Goal: Feedback & Contribution: Submit feedback/report problem

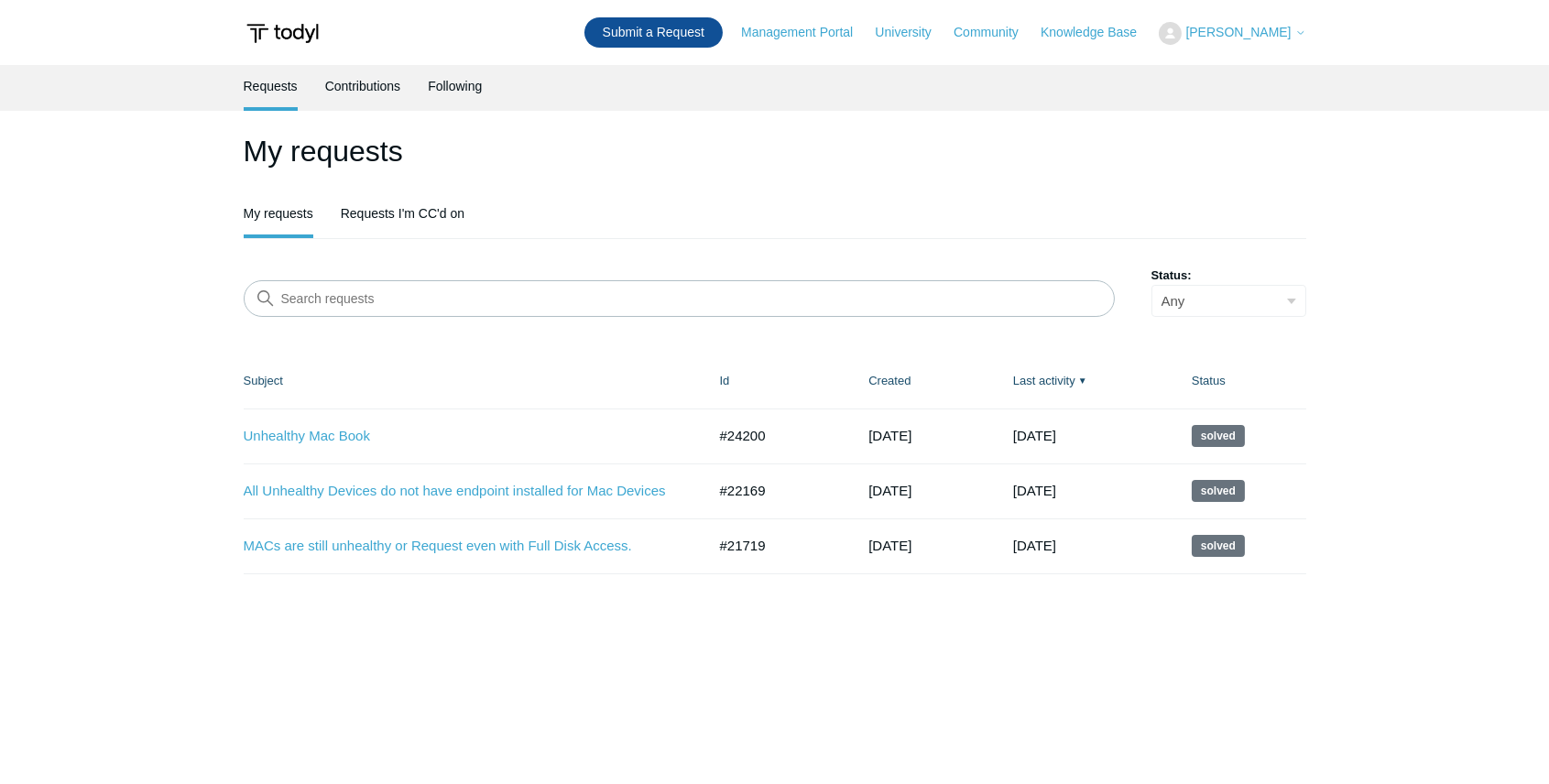
click at [646, 43] on link "Submit a Request" at bounding box center [654, 32] width 139 height 30
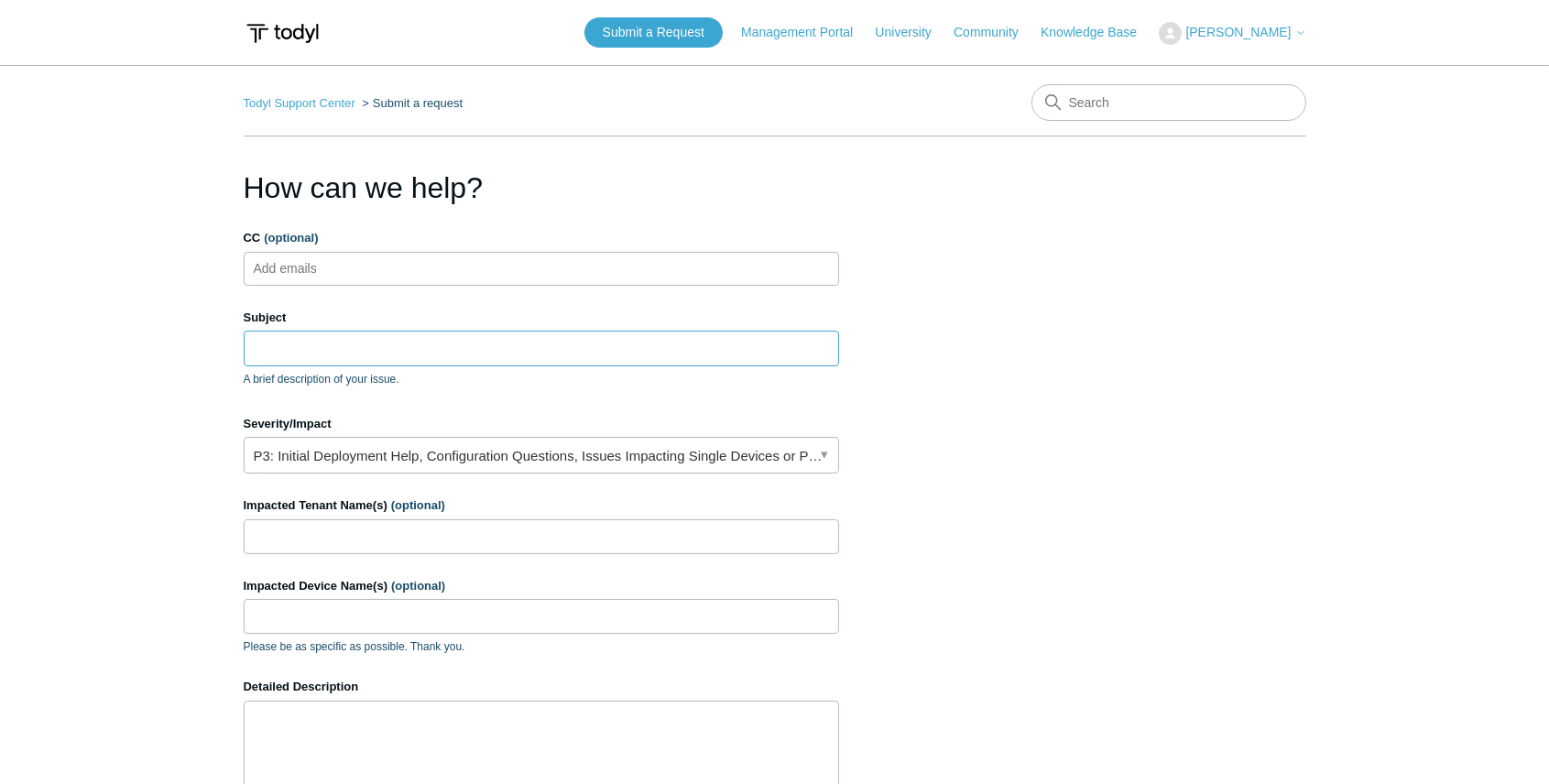
click at [311, 354] on input "Subject" at bounding box center [541, 348] width 595 height 35
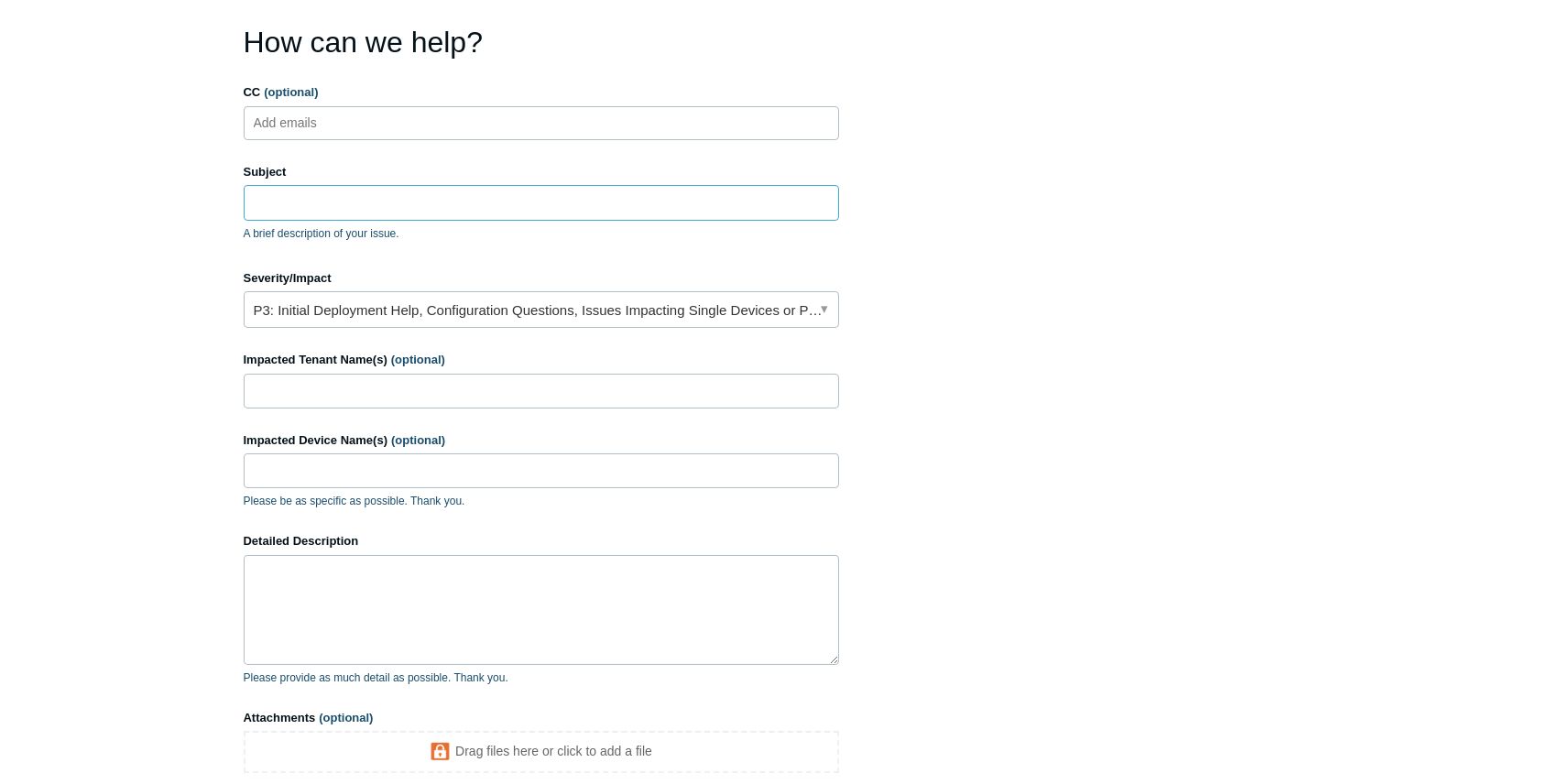
scroll to position [121, 0]
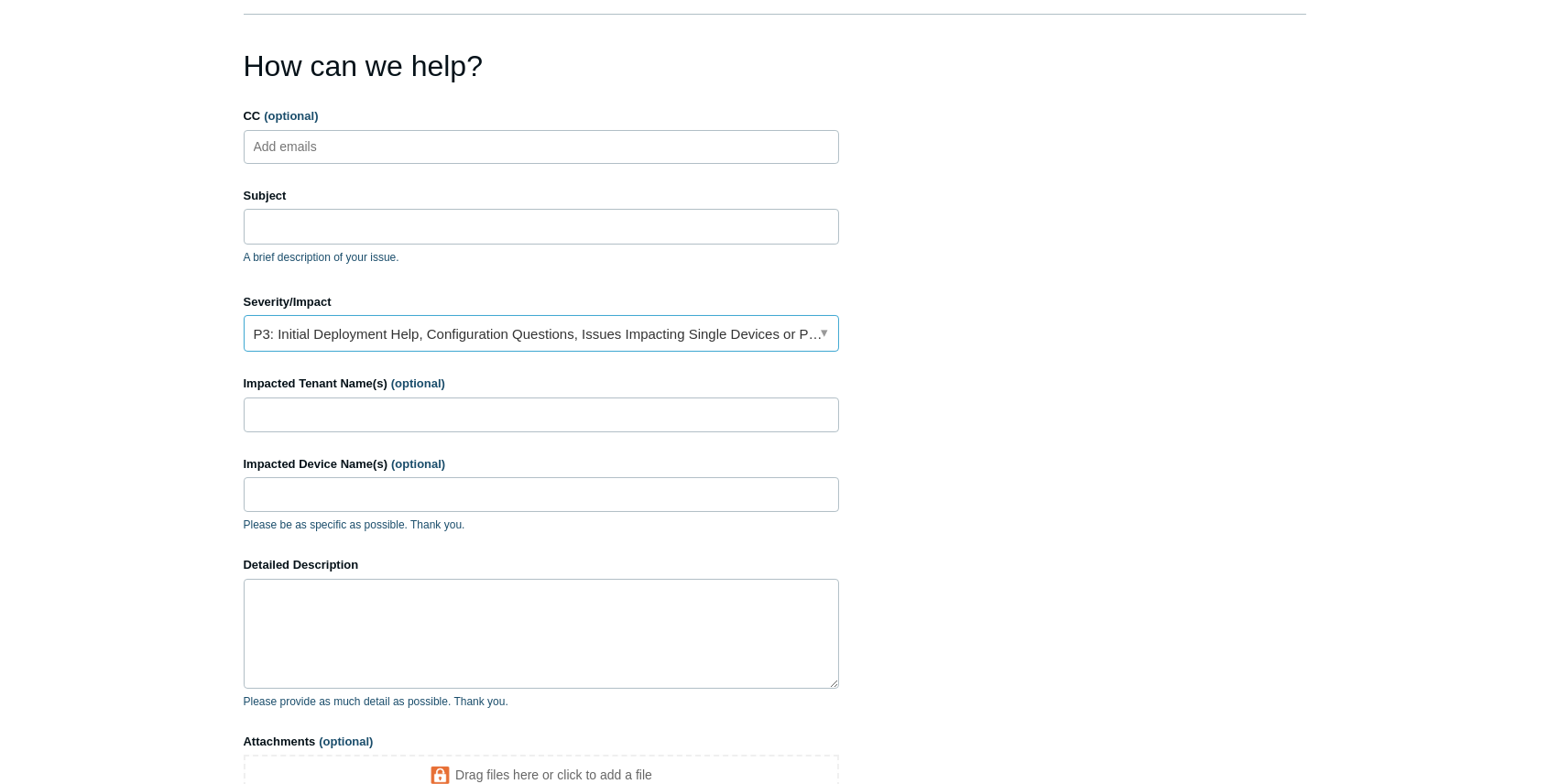
click at [576, 345] on link "P3: Initial Deployment Help, Configuration Questions, Issues Impacting Single D…" at bounding box center [541, 333] width 595 height 37
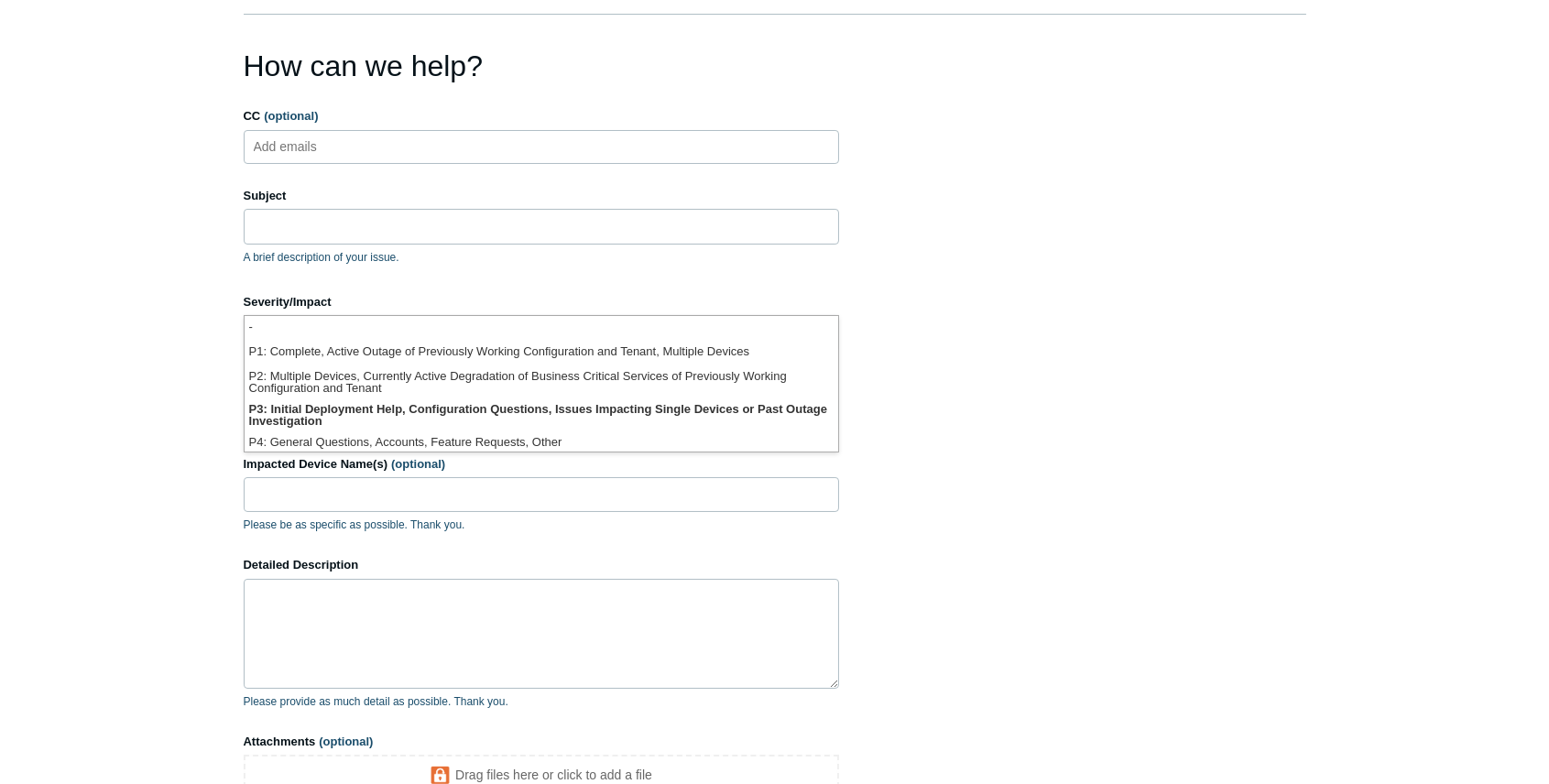
click at [111, 355] on main "Todyl Support Center Submit a request How can we help? CC (optional) Add emails…" at bounding box center [774, 415] width 1549 height 944
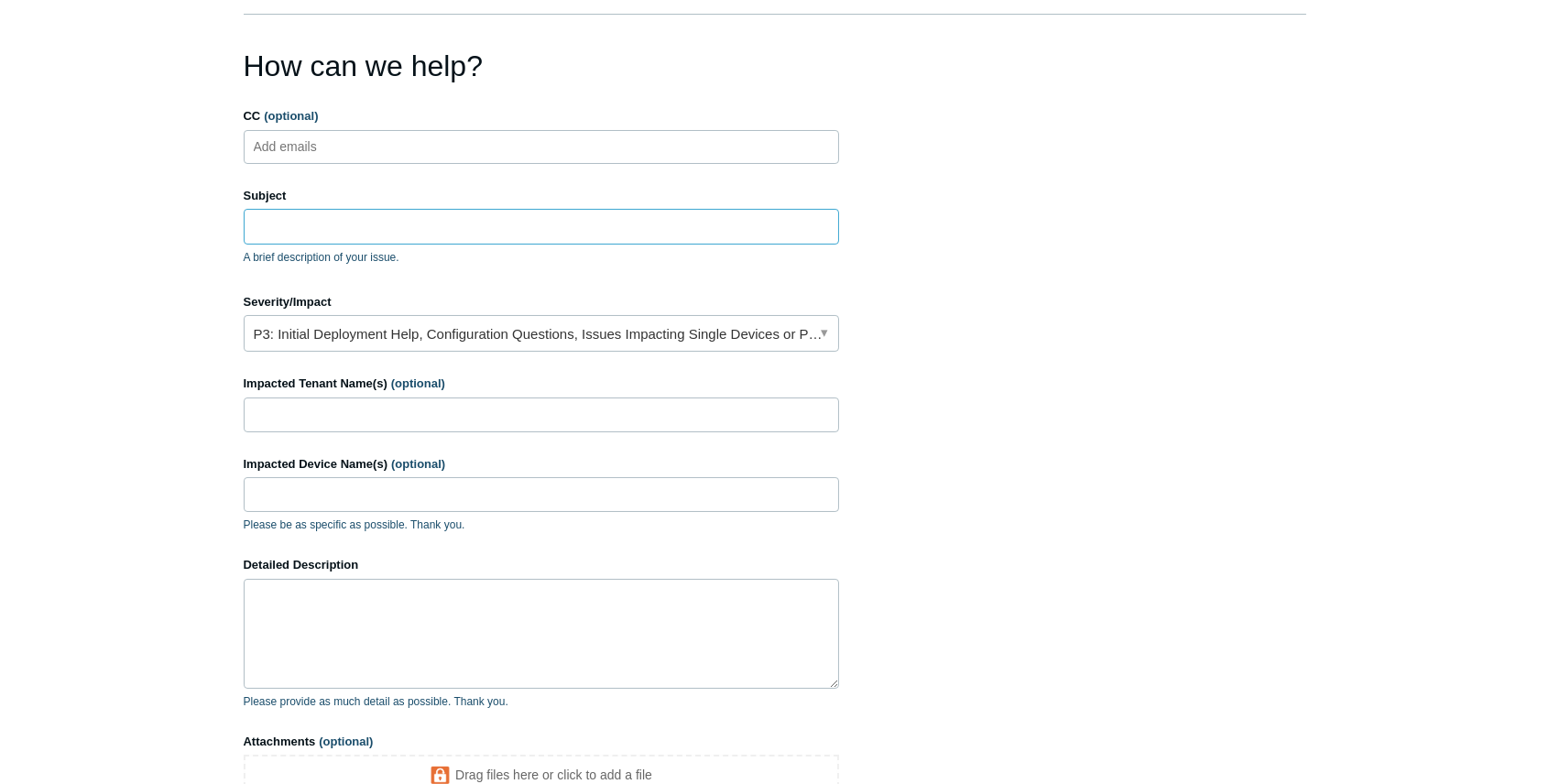
click at [392, 216] on input "Subject" at bounding box center [541, 226] width 595 height 35
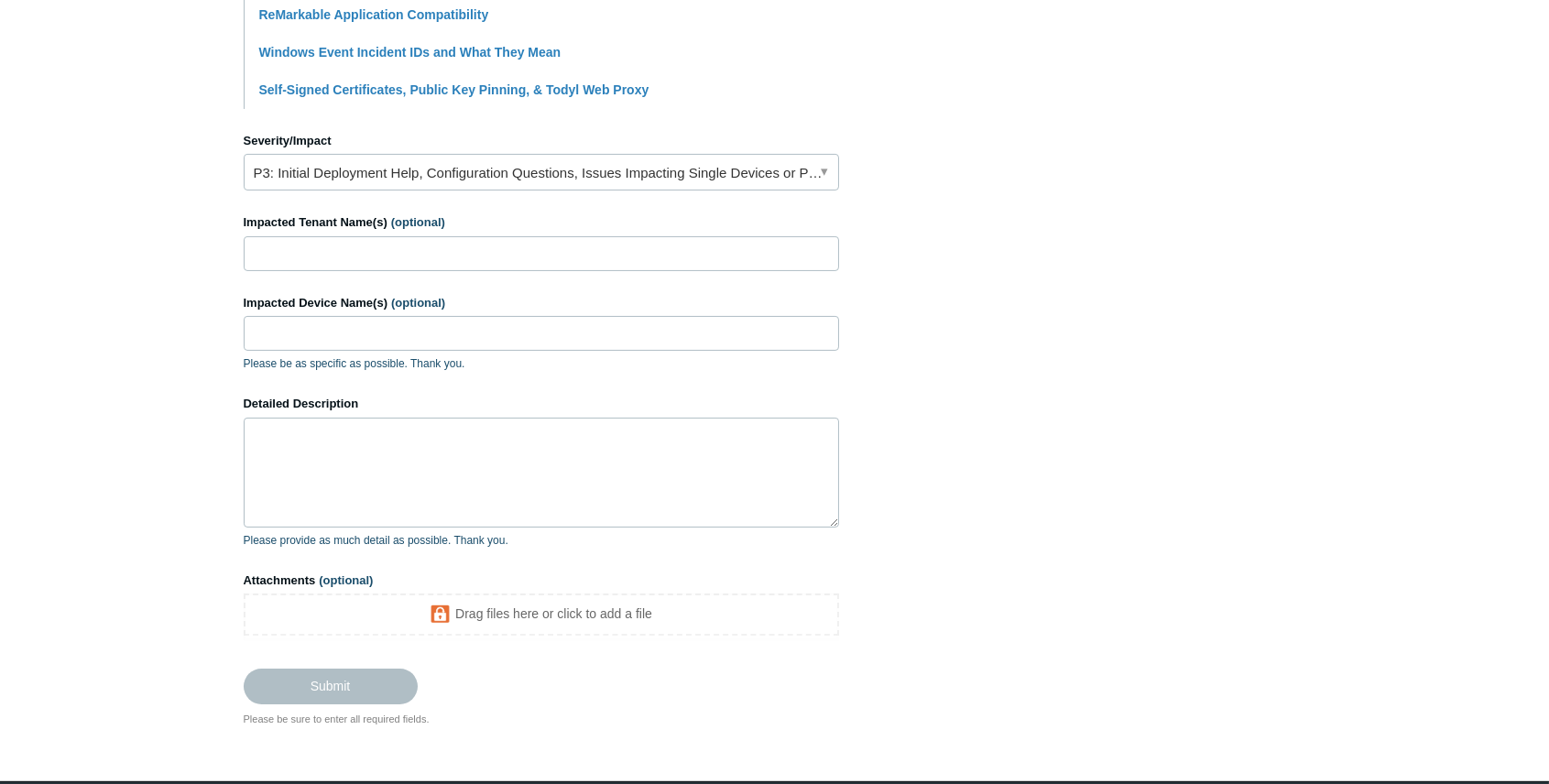
scroll to position [733, 0]
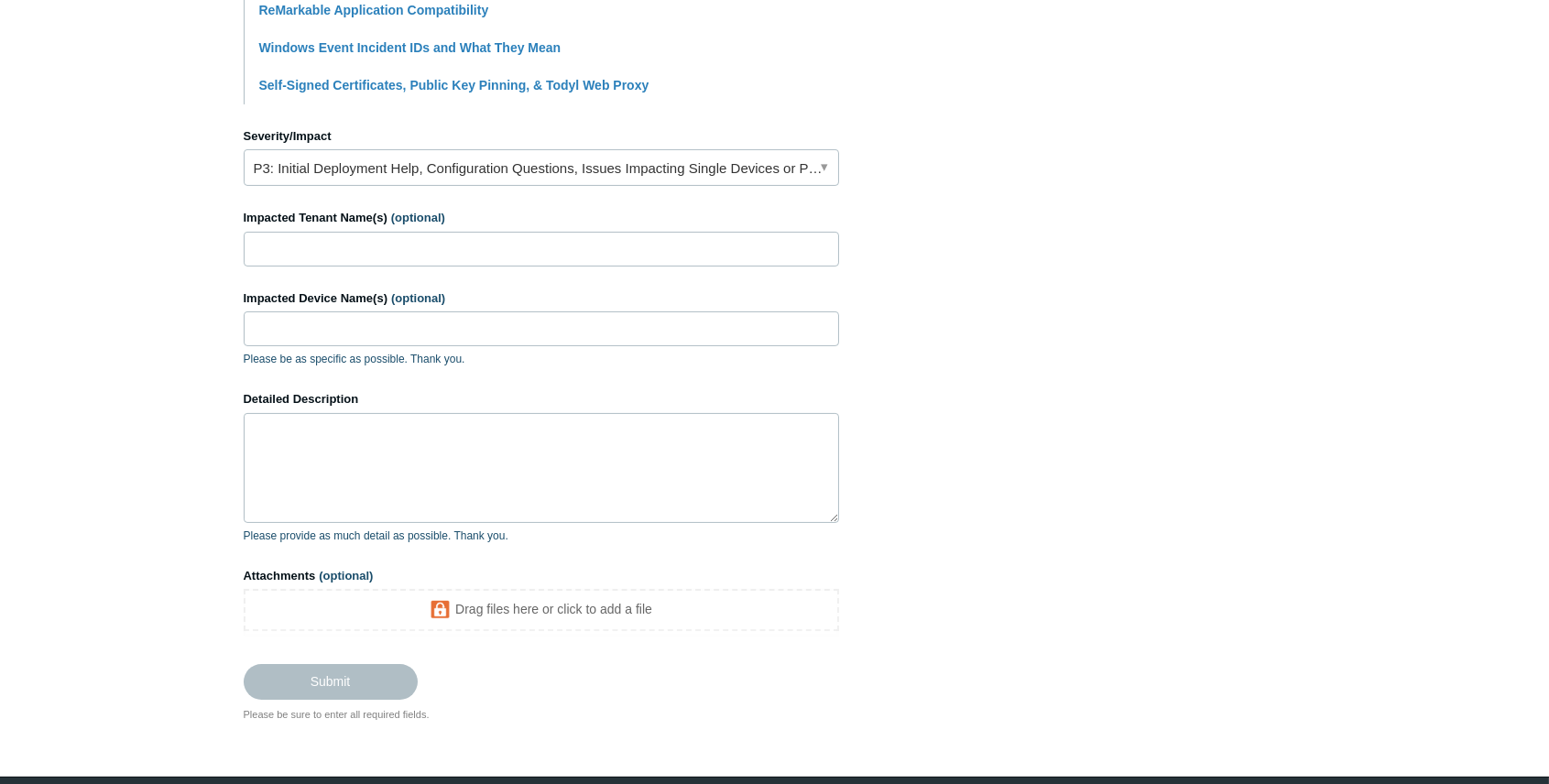
type input "Windows workstation at an unhealthy state for a while"
click at [486, 248] on input "Impacted Tenant Name(s) (optional)" at bounding box center [541, 249] width 595 height 35
click at [476, 252] on input "Grace Coun" at bounding box center [541, 249] width 595 height 35
paste input "Grace Counseling and Family Services"
drag, startPoint x: 326, startPoint y: 248, endPoint x: 237, endPoint y: 249, distance: 89.0
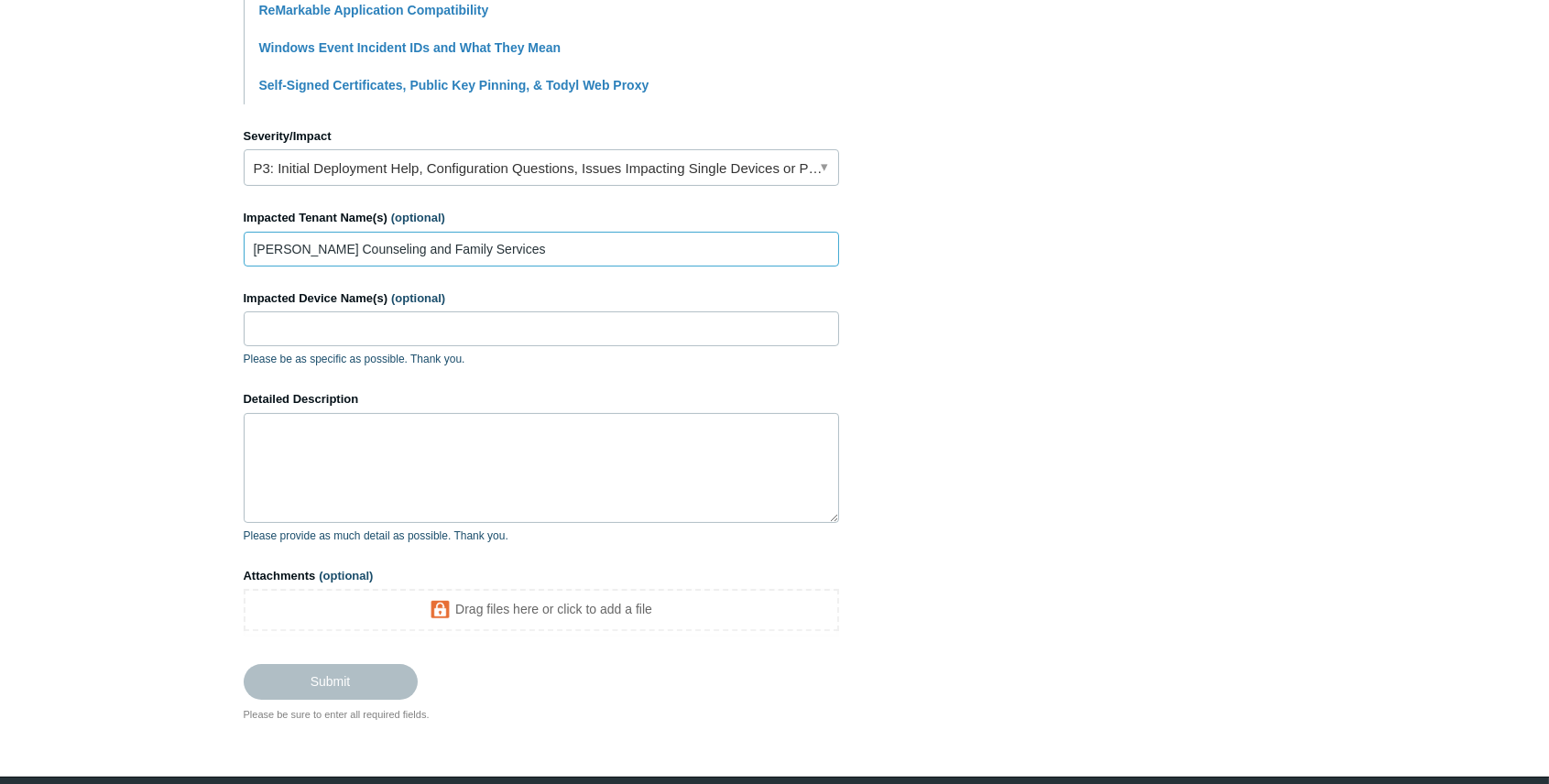
click at [237, 249] on main "Todyl Support Center Submit a request How can we help? CC (optional) Add emails…" at bounding box center [774, 27] width 1549 height 1390
click at [486, 248] on input "Grace Counseling and Family Services" at bounding box center [541, 249] width 595 height 35
paste input "Hope House Of South Central Wisconsin"
type input "Grace Counseling and Family Services and Hope House Of South Central Wisconsin"
click at [421, 328] on input "Impacted Device Name(s) (optional)" at bounding box center [541, 328] width 595 height 35
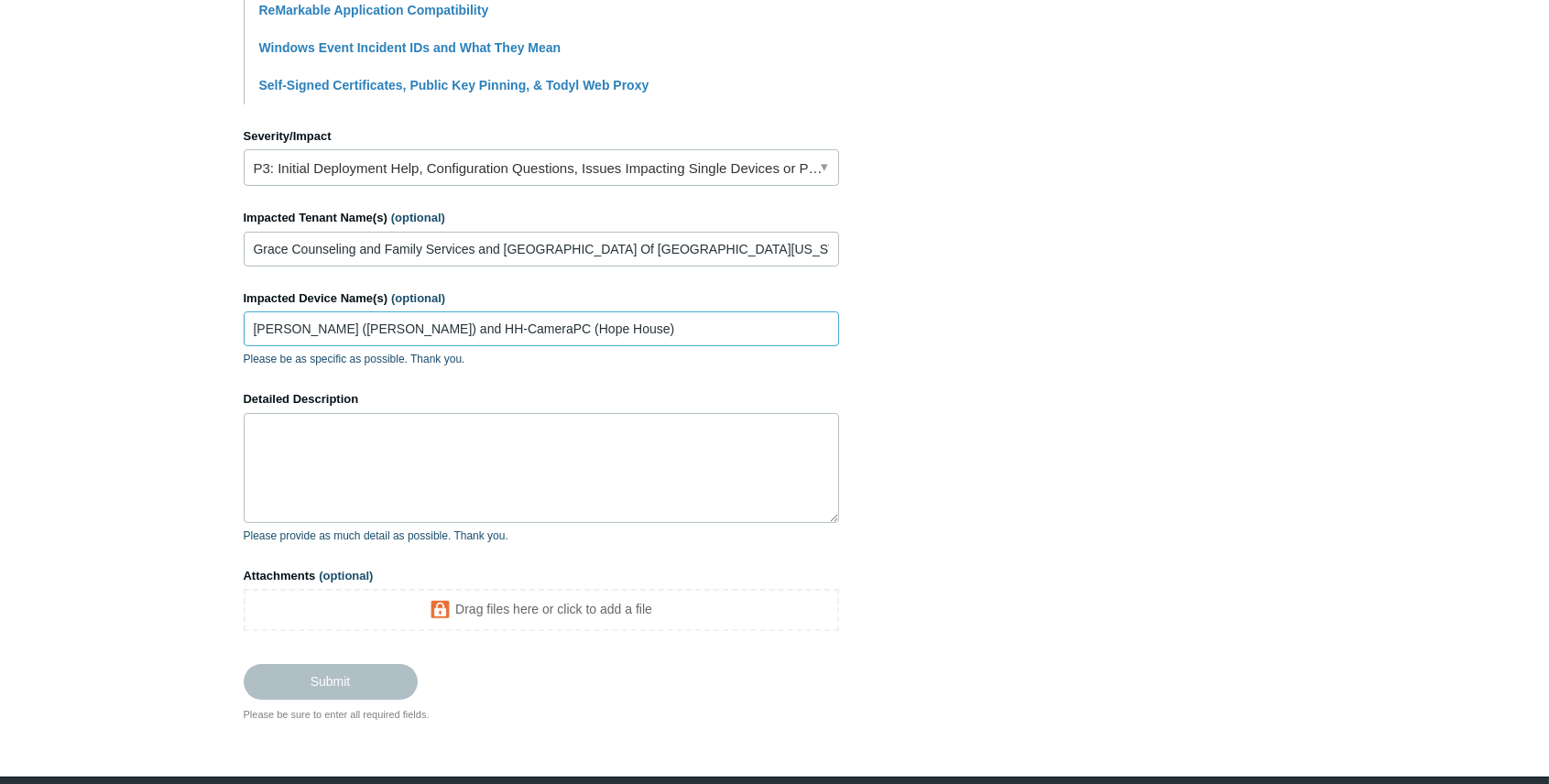
type input "Sophia (Grace) and HH-CameraPC (Hope House)"
click at [393, 473] on textarea "Detailed Description" at bounding box center [541, 468] width 595 height 110
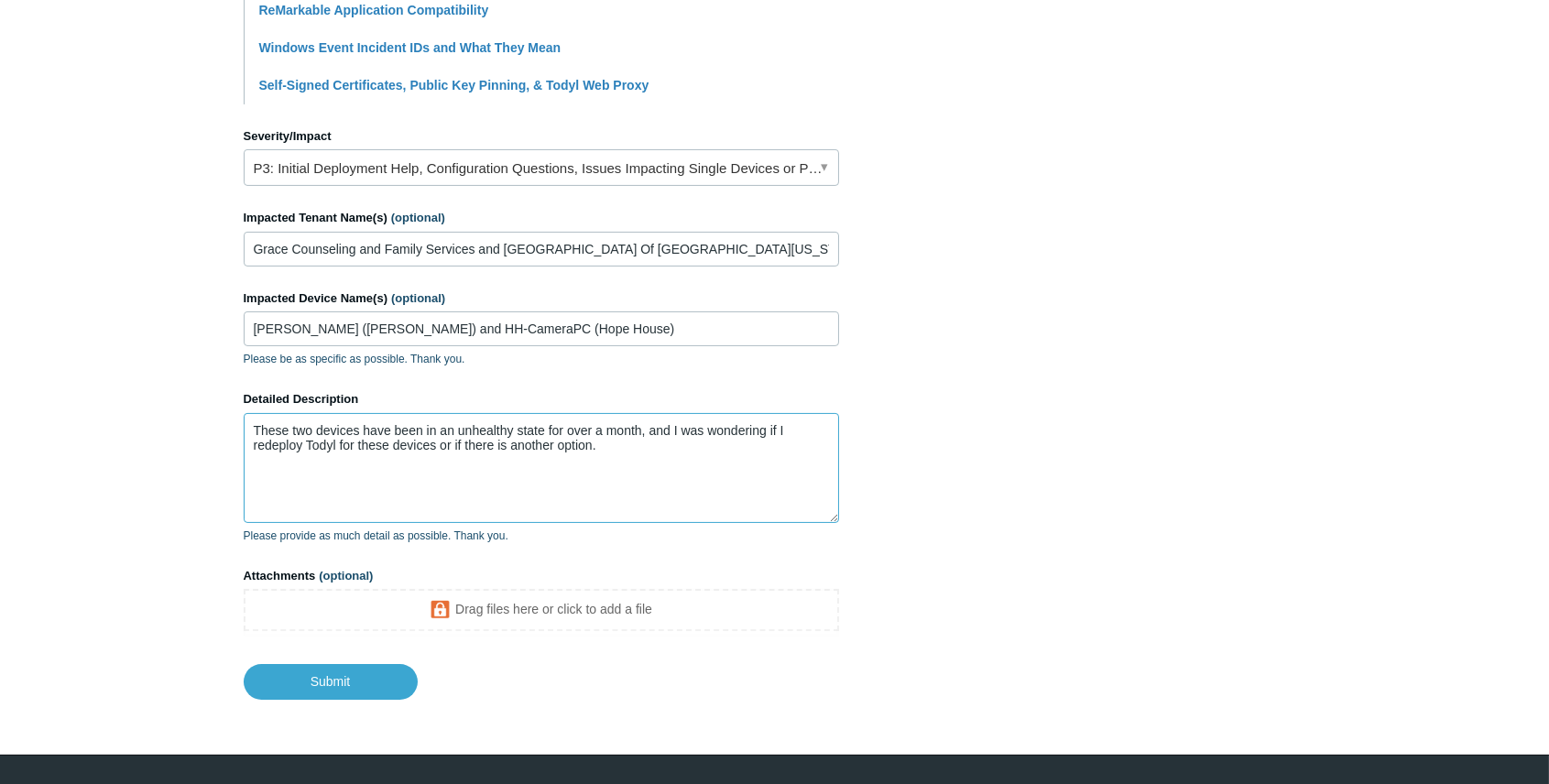
click at [655, 432] on textarea "These two devices have been in an unhealthy state for over a month, and I was w…" at bounding box center [541, 468] width 595 height 110
click at [273, 447] on textarea "These two devices have been in an unhealthy state for over a month, and I was w…" at bounding box center [541, 468] width 595 height 110
click at [635, 451] on textarea "These two devices have been in an unhealthy state for over a month, and I was w…" at bounding box center [541, 468] width 595 height 110
click at [508, 469] on textarea "These two devices have been in an unhealthy state for over a month, and I was w…" at bounding box center [541, 468] width 595 height 110
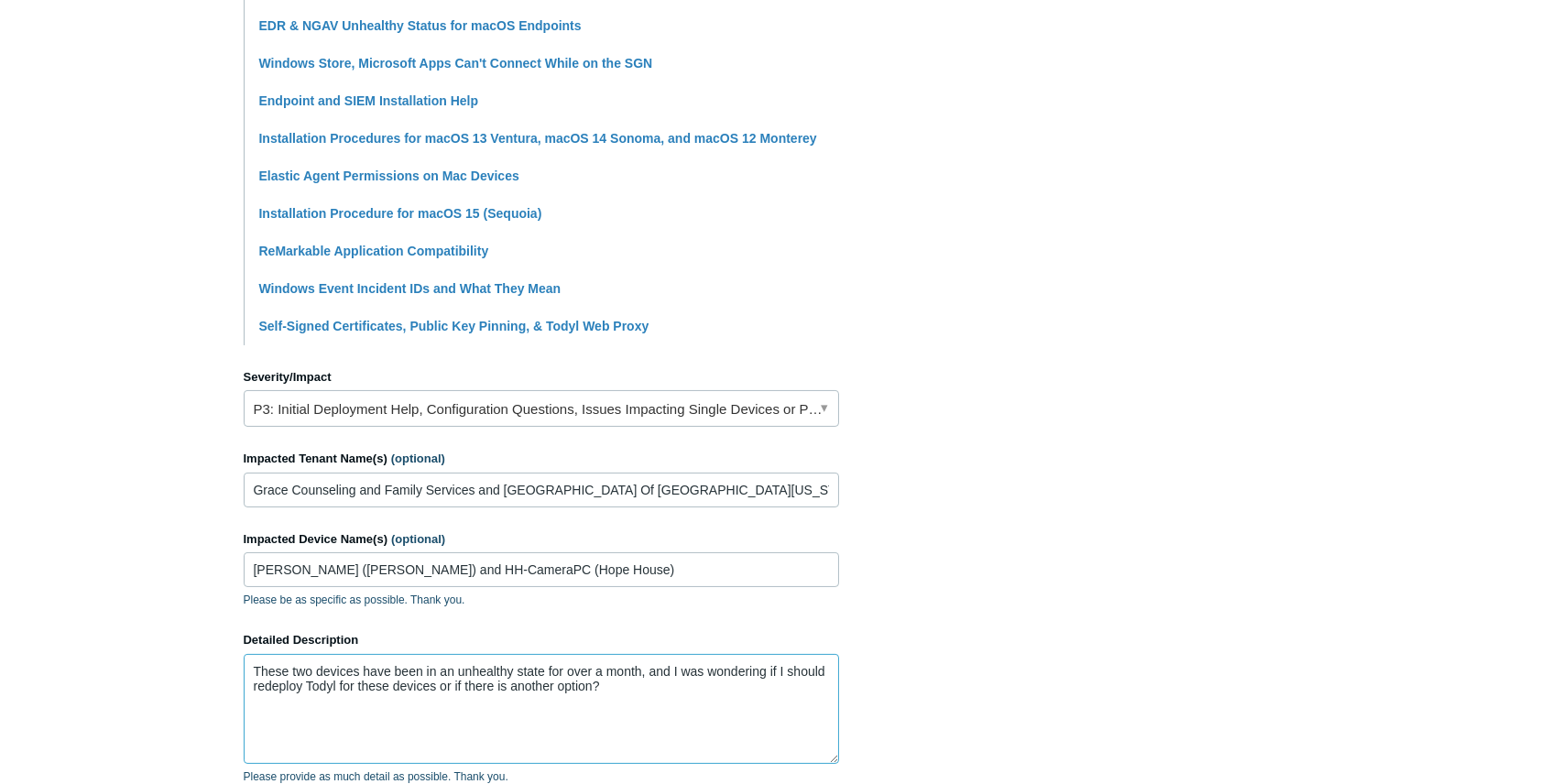
scroll to position [774, 0]
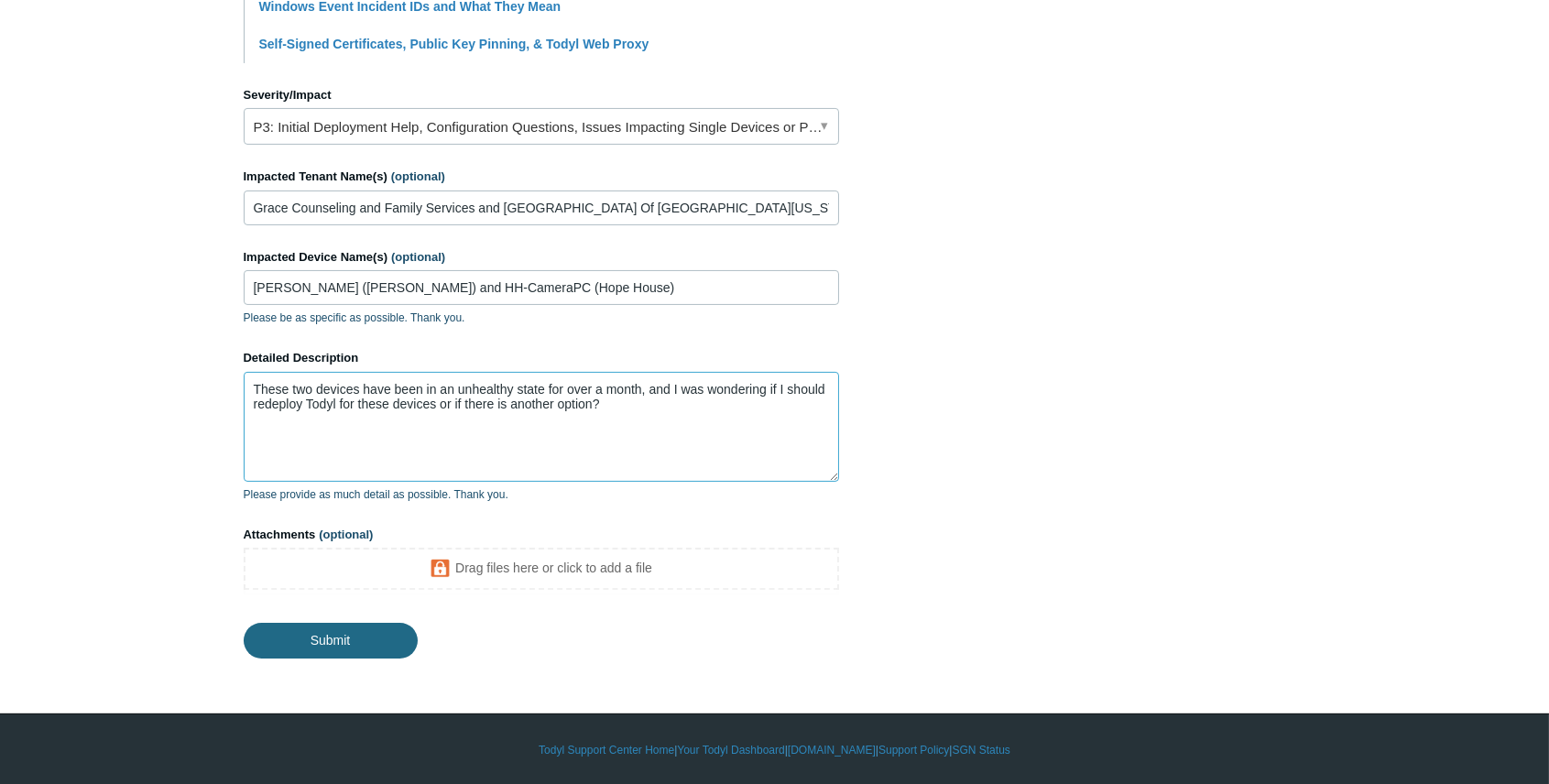
type textarea "These two devices have been in an unhealthy state for over a month, and I was w…"
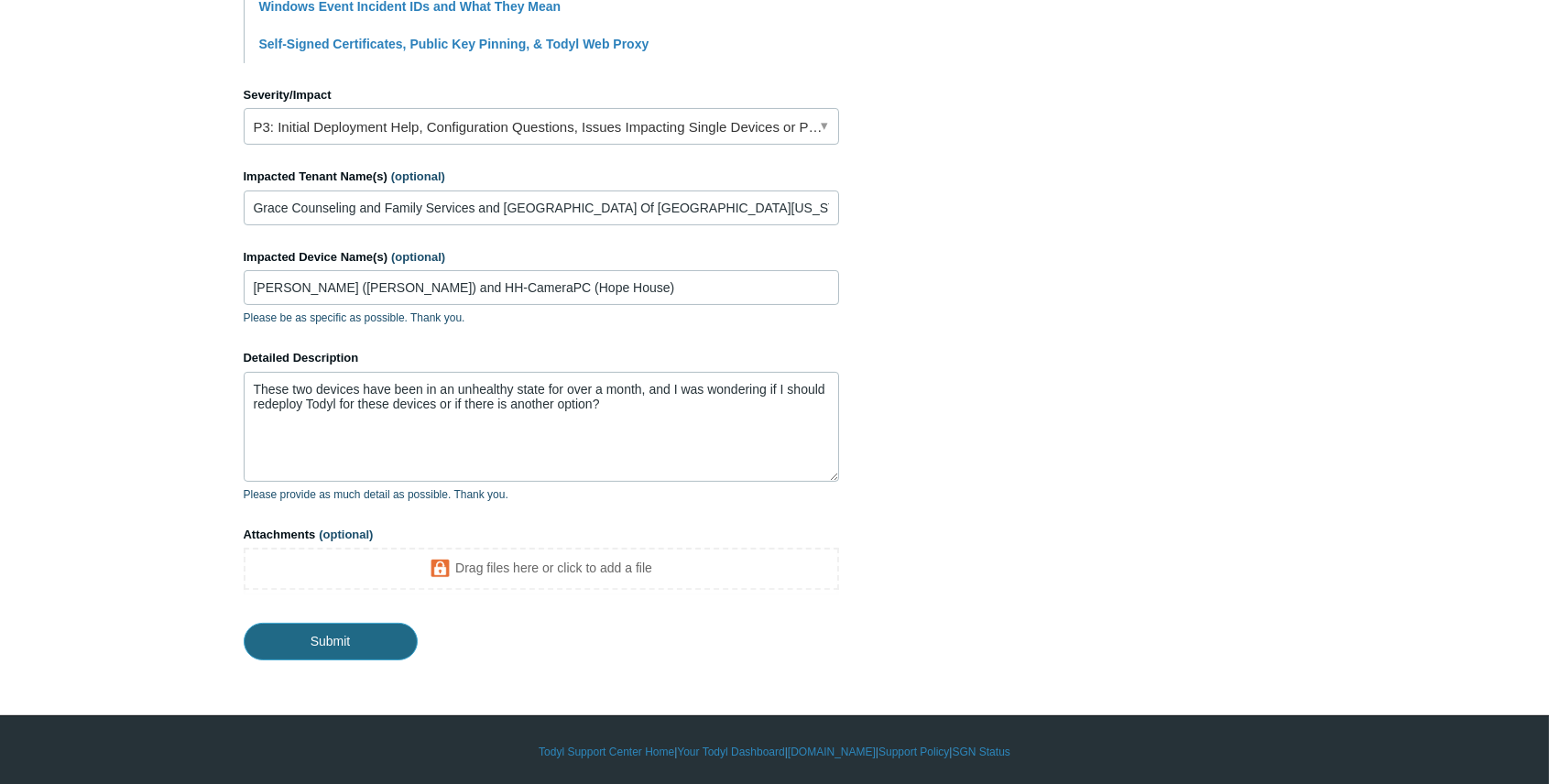
click at [334, 631] on input "Submit" at bounding box center [330, 641] width 174 height 37
